Goal: Information Seeking & Learning: Learn about a topic

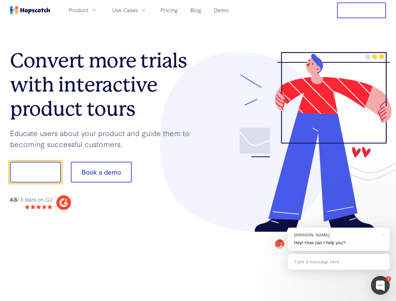
click at [198, 150] on div at bounding box center [292, 142] width 188 height 180
click at [88, 10] on span "Product" at bounding box center [78, 10] width 19 height 8
click at [138, 10] on span "Use Cases" at bounding box center [125, 10] width 26 height 8
click at [361, 10] on button "Free Trial" at bounding box center [361, 11] width 49 height 16
click at [35, 172] on button "Show me!" at bounding box center [35, 172] width 51 height 21
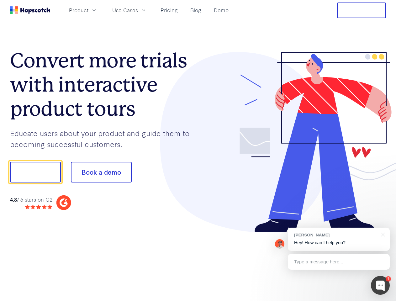
click at [101, 172] on button "Book a demo" at bounding box center [101, 172] width 61 height 21
click at [380, 285] on div at bounding box center [380, 285] width 19 height 19
click at [338, 239] on div "[PERSON_NAME] Hey! How can I help you?" at bounding box center [339, 238] width 102 height 23
click at [381, 234] on div at bounding box center [330, 171] width 117 height 209
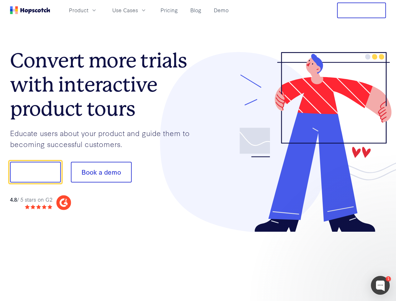
click at [338, 262] on div at bounding box center [330, 213] width 117 height 125
